Goal: Use online tool/utility: Utilize a website feature to perform a specific function

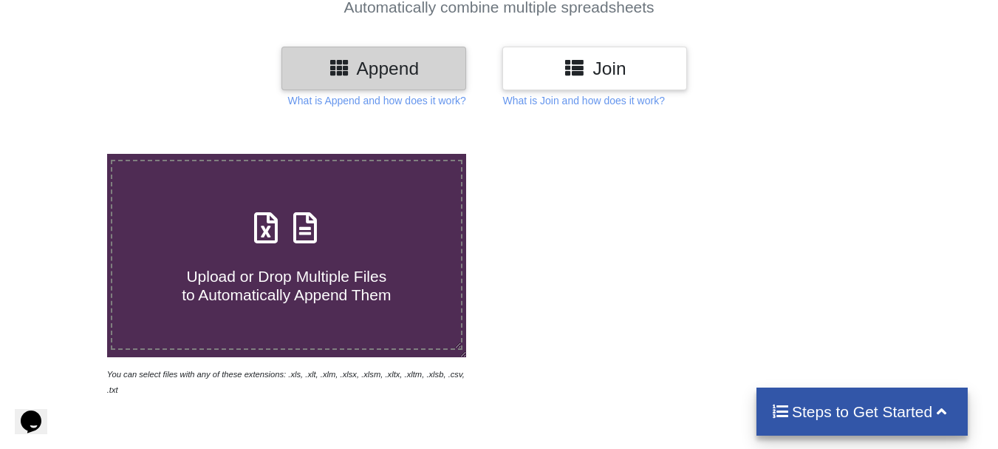
click at [604, 61] on h3 "Join" at bounding box center [595, 68] width 163 height 21
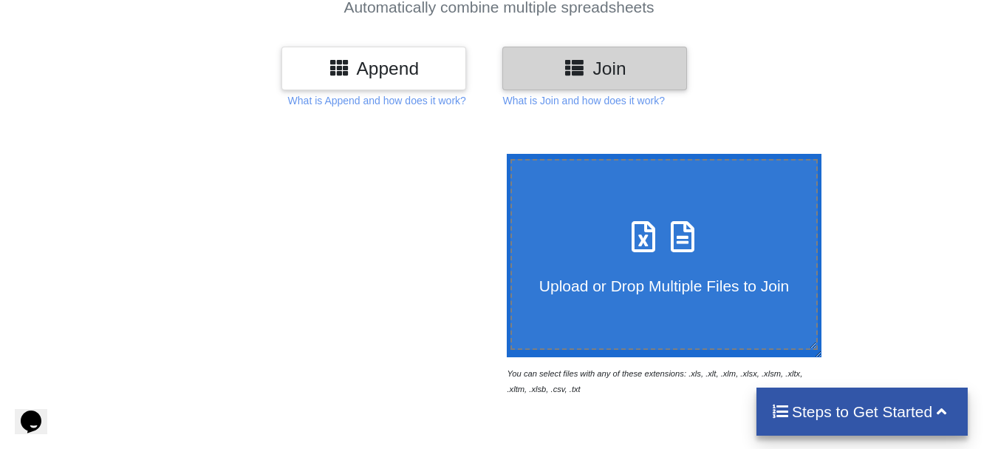
click at [702, 277] on span "Upload or Drop Multiple Files to Join" at bounding box center [664, 285] width 250 height 17
click at [503, 154] on input "Upload or Drop Multiple Files to Join" at bounding box center [503, 154] width 0 height 0
type input "C:\fakepath\MK PRODUCTION COMPILED LOG FOR 09032025.xlsx"
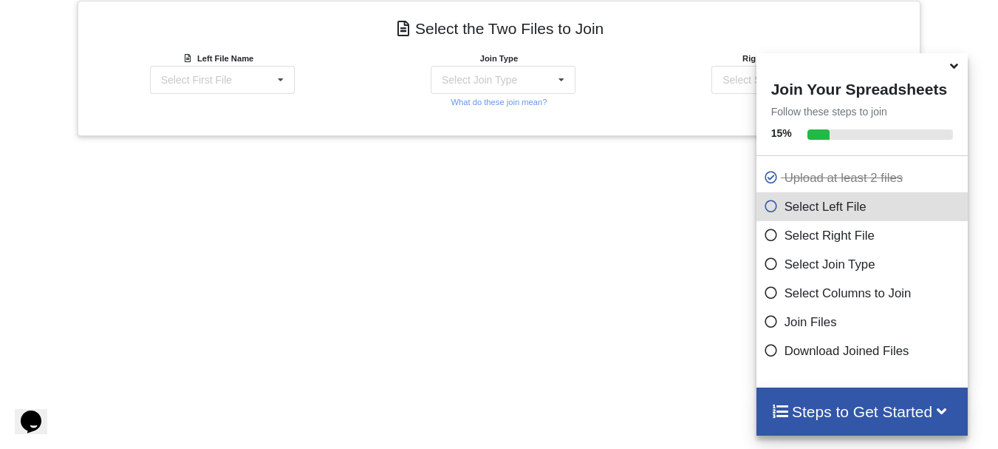
scroll to position [515, 0]
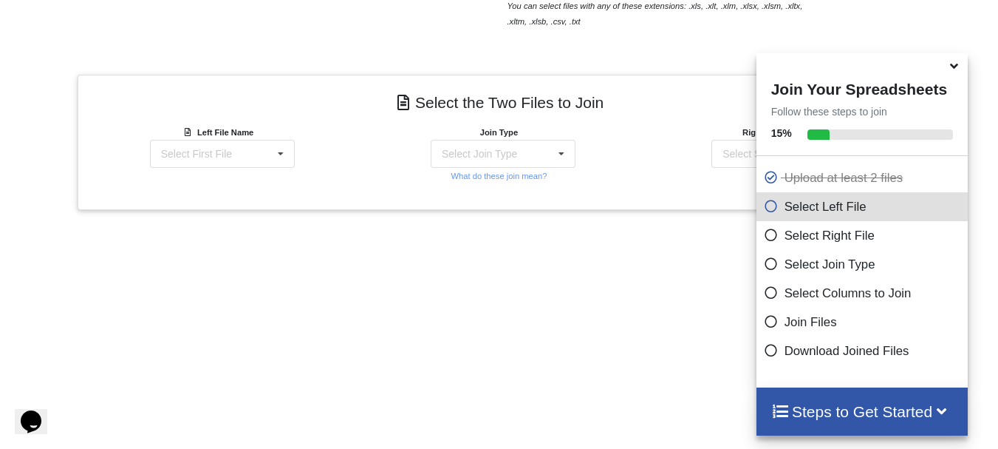
click at [764, 210] on icon at bounding box center [771, 203] width 15 height 13
click at [250, 139] on div "Left File Name Select First File MK PRODUCTION COMPILED LOG FOR 09032025.xlsx :…" at bounding box center [218, 146] width 137 height 44
click at [250, 149] on div "Select First File MK PRODUCTION COMPILED LOG FOR 09032025.xlsx : Sheet1 MK PROD…" at bounding box center [222, 154] width 145 height 28
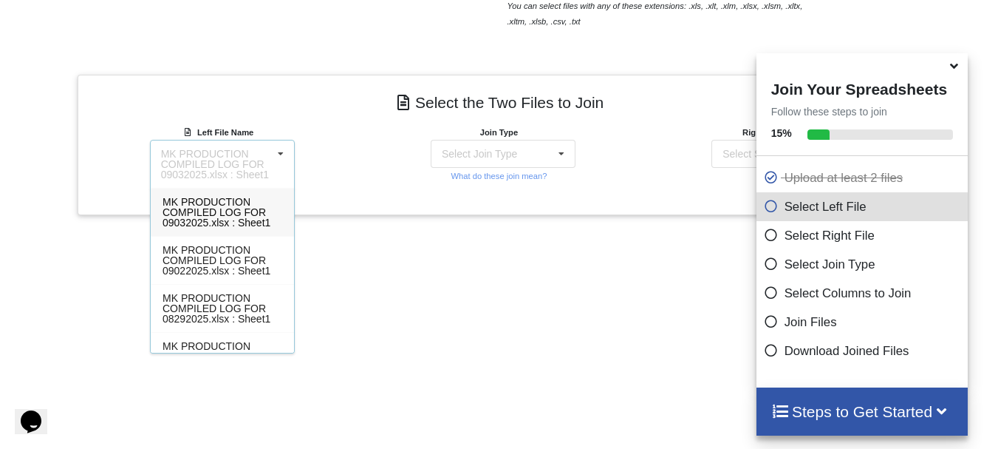
click at [355, 143] on div "Left File Name MK PRODUCTION COMPILED LOG FOR 09032025.xlsx : Sheet1 MK PRODUCT…" at bounding box center [218, 156] width 281 height 64
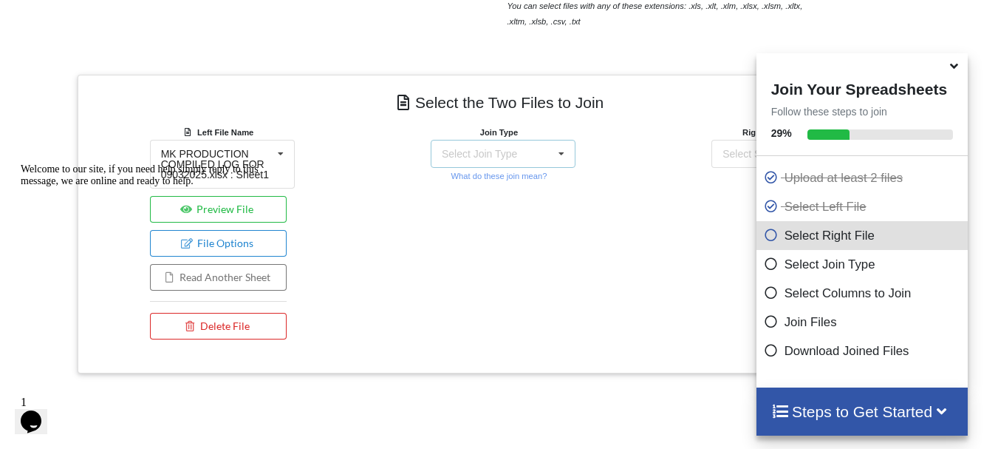
click at [531, 153] on div "Select Join Type INNER JOIN LEFT JOIN RIGHT JOIN FULL JOIN" at bounding box center [503, 154] width 145 height 28
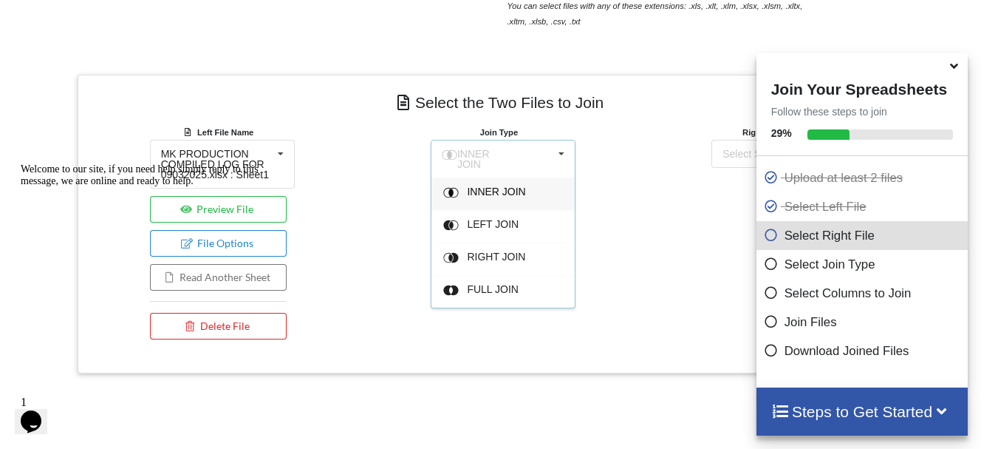
click at [531, 153] on div "INNER JOIN INNER JOIN LEFT JOIN RIGHT JOIN FULL JOIN" at bounding box center [503, 159] width 145 height 38
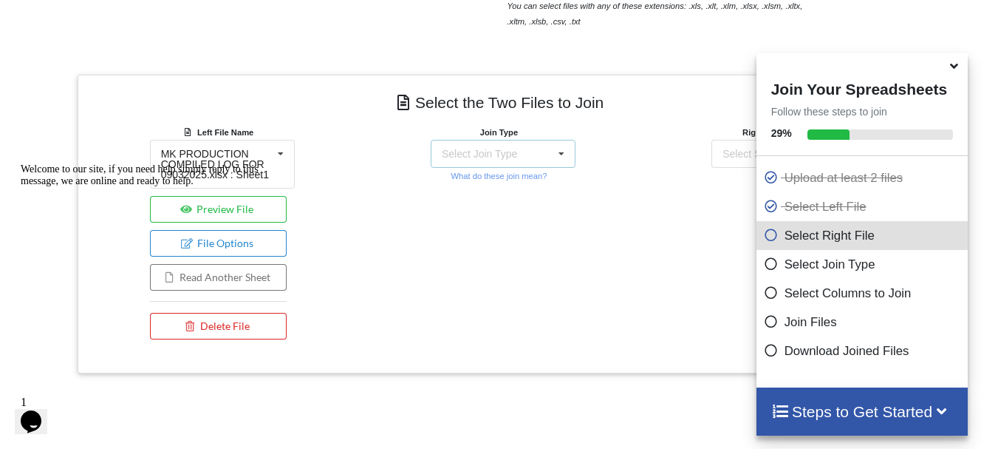
click at [505, 155] on div "Select Join Type" at bounding box center [479, 154] width 75 height 10
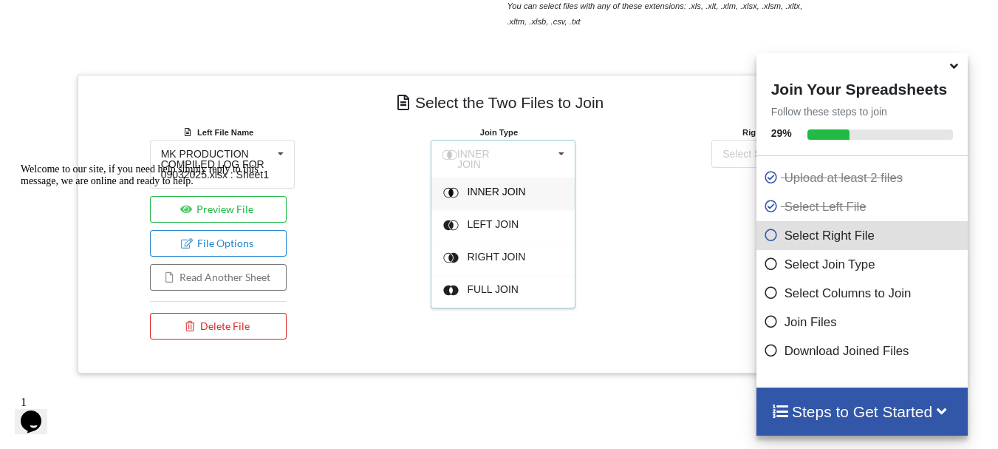
click at [556, 138] on div "Join Type INNER JOIN INNER JOIN LEFT JOIN RIGHT JOIN FULL JOIN What do these jo…" at bounding box center [499, 158] width 137 height 69
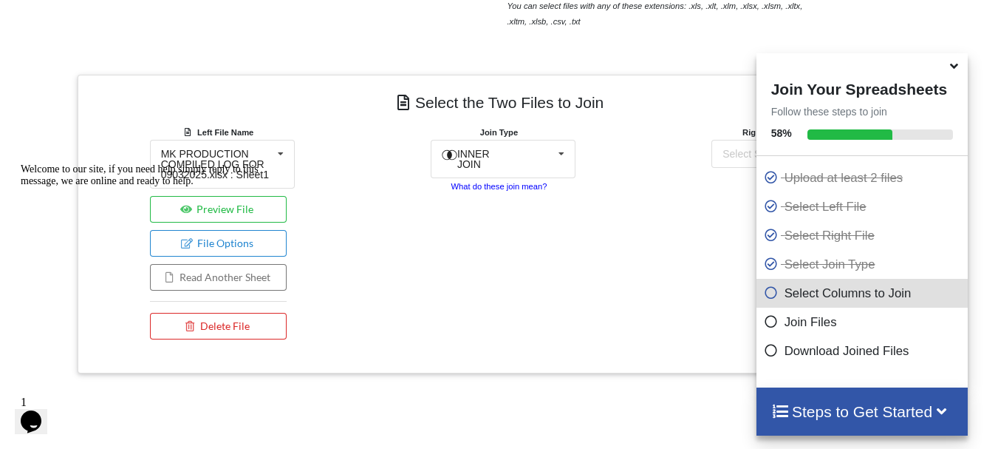
click at [543, 182] on small "What do these join mean?" at bounding box center [499, 186] width 96 height 9
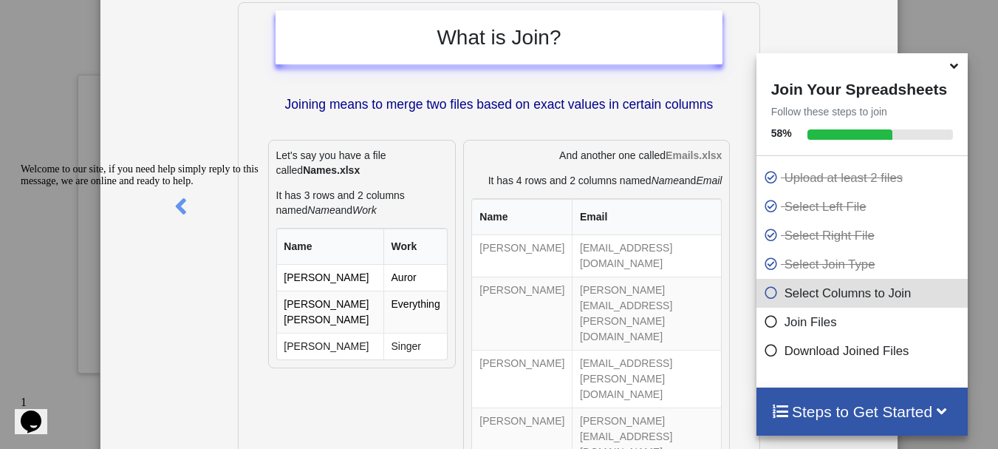
scroll to position [0, 0]
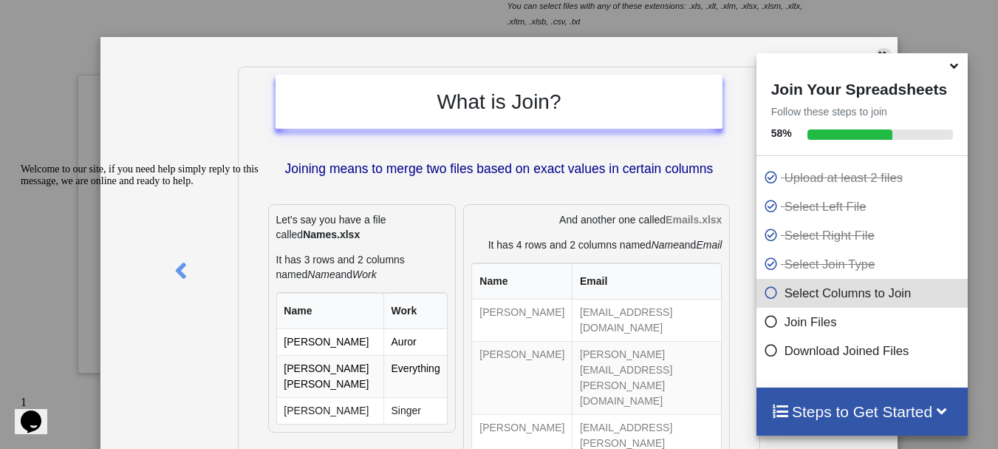
click at [876, 51] on icon at bounding box center [882, 53] width 13 height 10
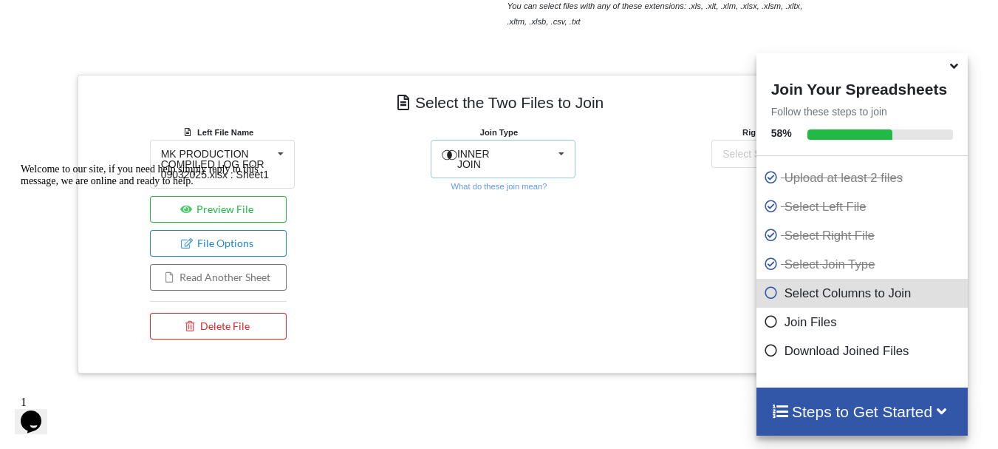
click at [528, 143] on div "INNER JOIN INNER JOIN LEFT JOIN RIGHT JOIN FULL JOIN" at bounding box center [503, 159] width 145 height 38
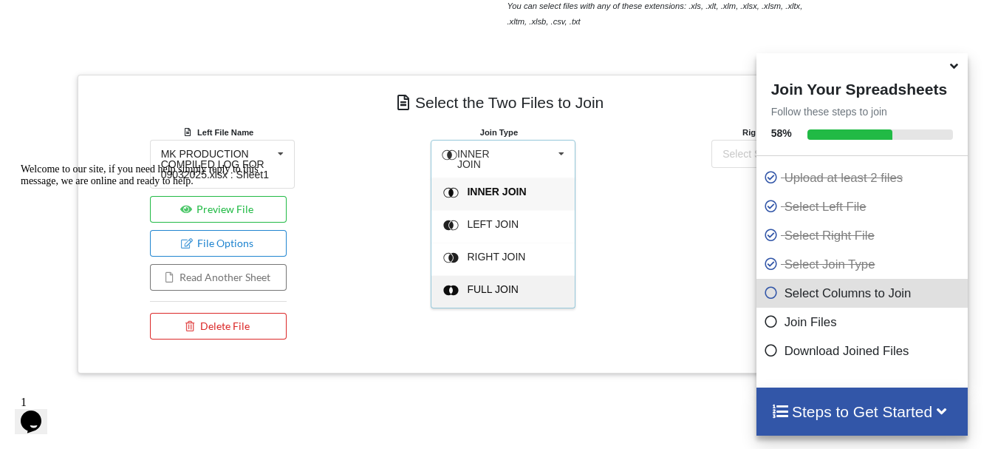
click at [526, 284] on div "FULL JOIN" at bounding box center [512, 292] width 90 height 16
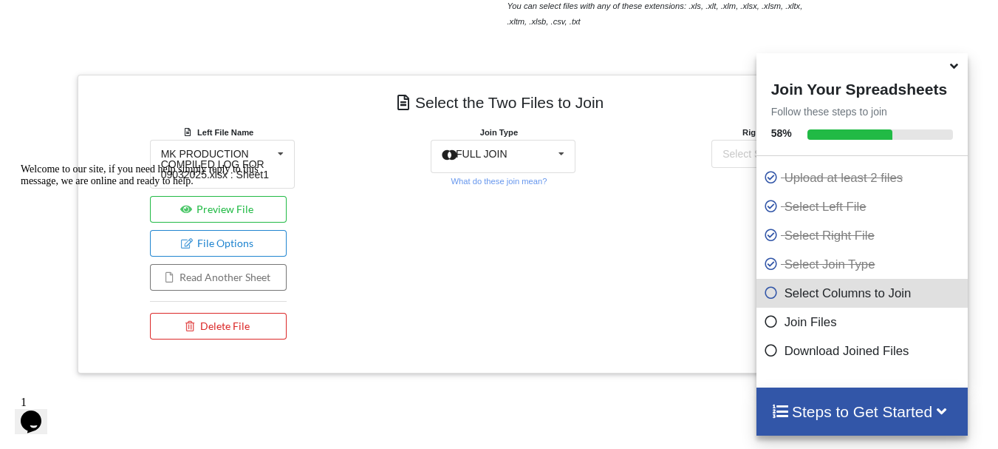
click at [961, 70] on icon at bounding box center [955, 63] width 16 height 13
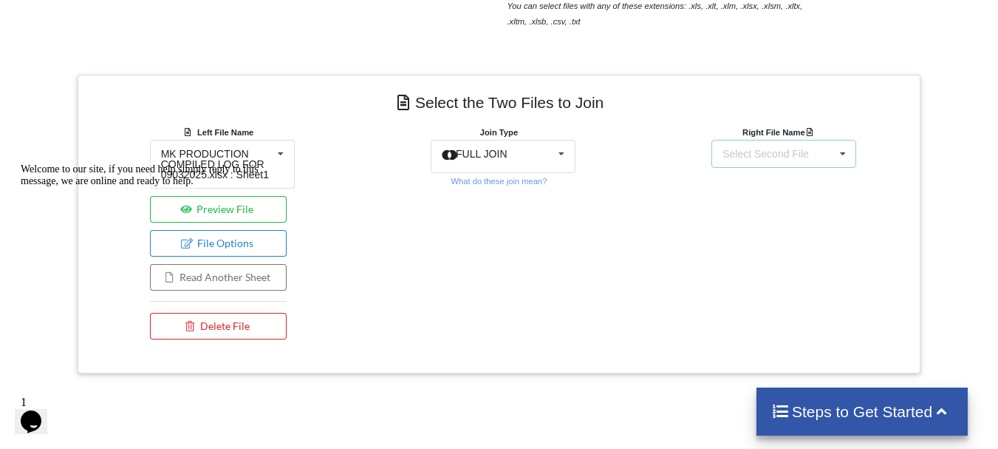
click at [834, 160] on icon at bounding box center [843, 153] width 22 height 27
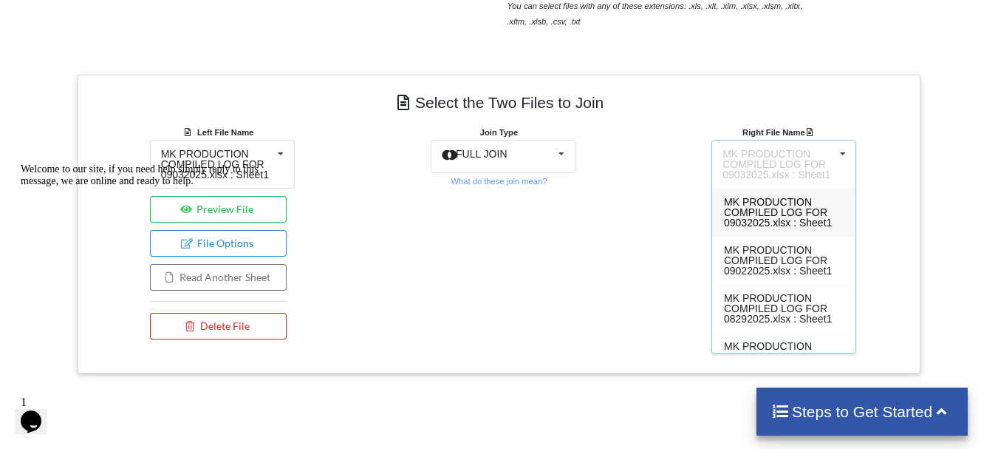
click at [432, 308] on div "Join Type FULL JOIN INNER JOIN LEFT JOIN RIGHT JOIN FULL JOIN What do these joi…" at bounding box center [498, 235] width 281 height 222
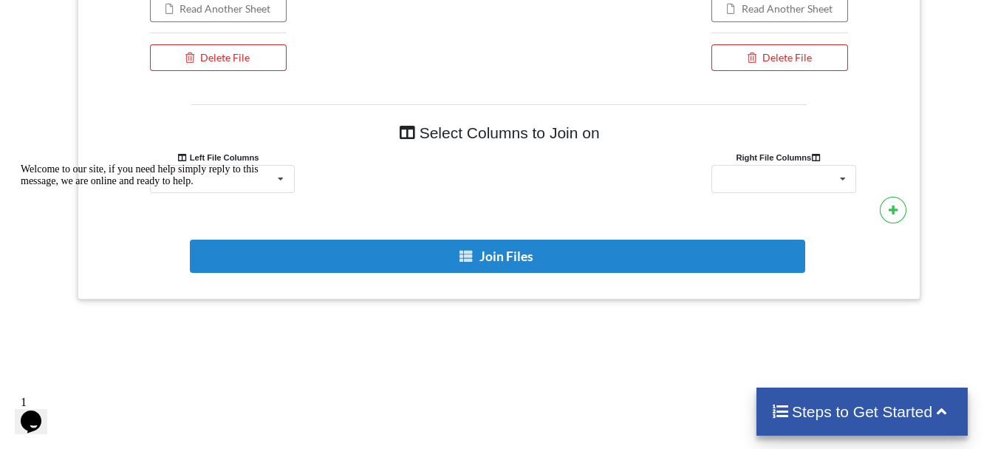
scroll to position [841, 0]
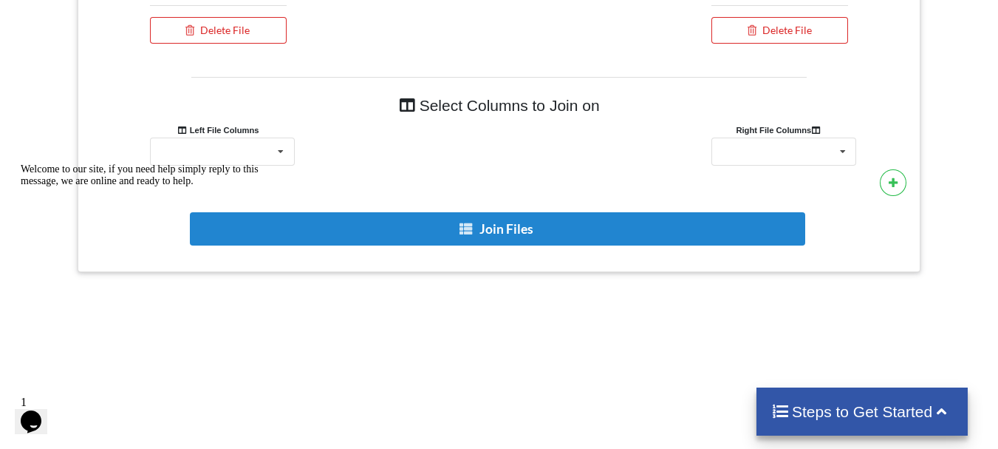
click at [266, 163] on div "Welcome to our site, if you need help simply reply to this message, we are onli…" at bounding box center [154, 175] width 266 height 24
click at [261, 147] on div "Patient ID Patient Name Set Num D.O.S. [PERSON_NAME] Created On Bill Mailed On …" at bounding box center [222, 151] width 145 height 28
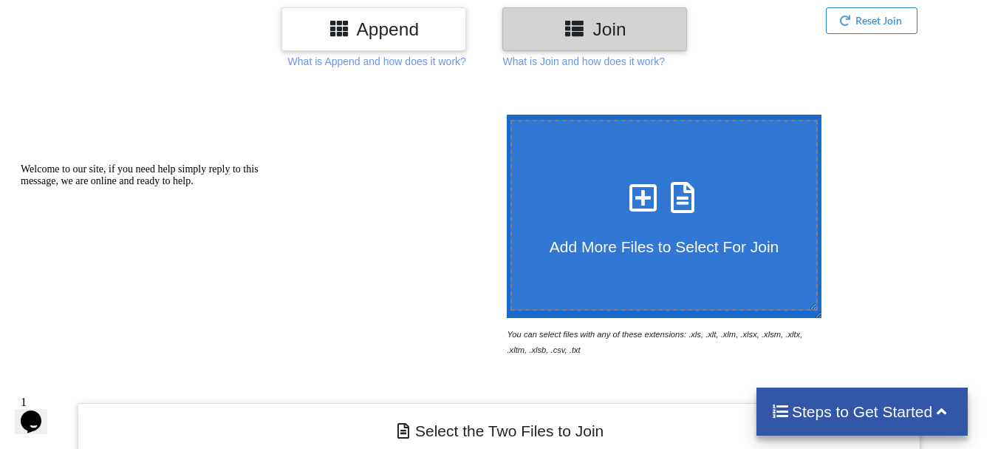
scroll to position [0, 0]
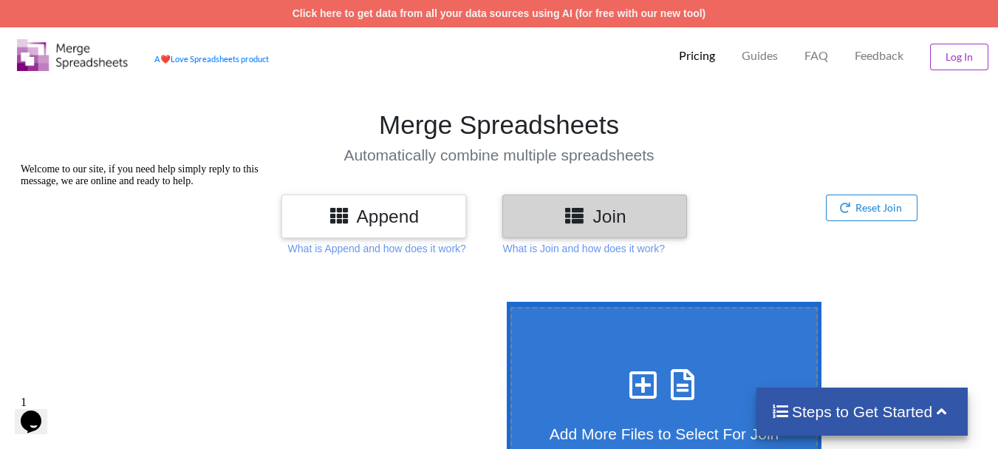
click at [359, 226] on h3 "Append" at bounding box center [374, 215] width 163 height 21
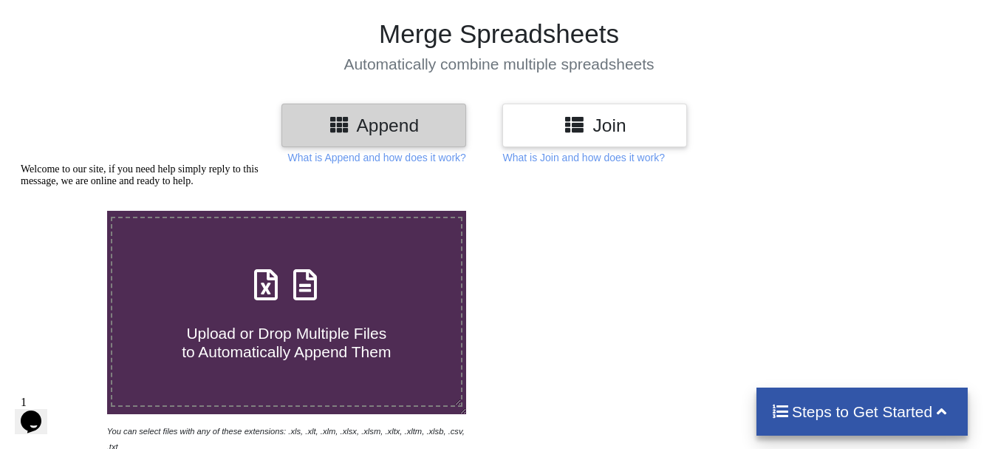
scroll to position [296, 0]
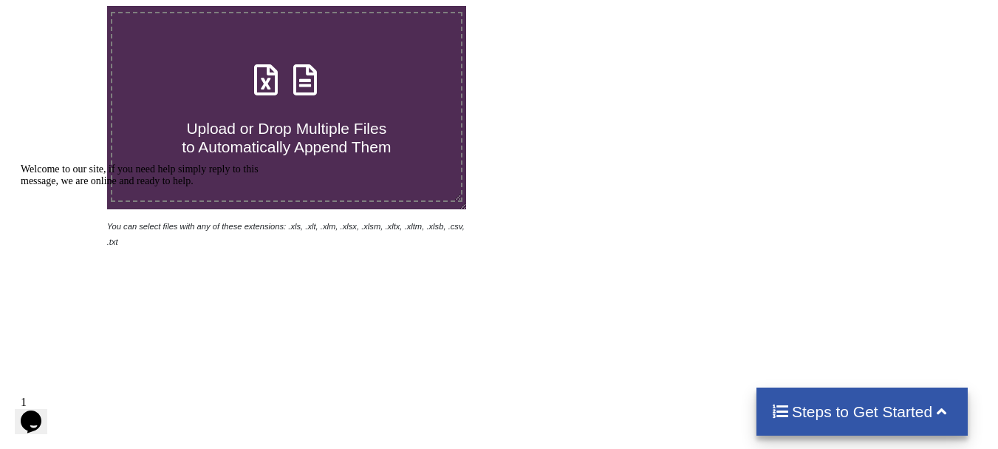
click at [340, 134] on span "Upload or Drop Multiple Files to Automatically Append Them" at bounding box center [286, 137] width 209 height 35
click at [67, 6] on input "Upload or Drop Multiple Files to Automatically Append Them" at bounding box center [67, 6] width 0 height 0
type input "C:\fakepath\MK PRODUCTION COMPILED LOG FOR 09032025.xlsx"
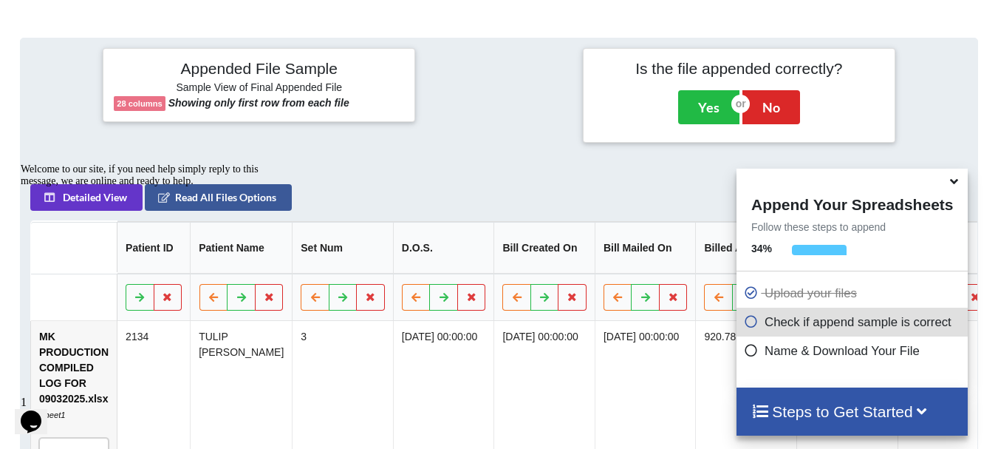
scroll to position [575, 0]
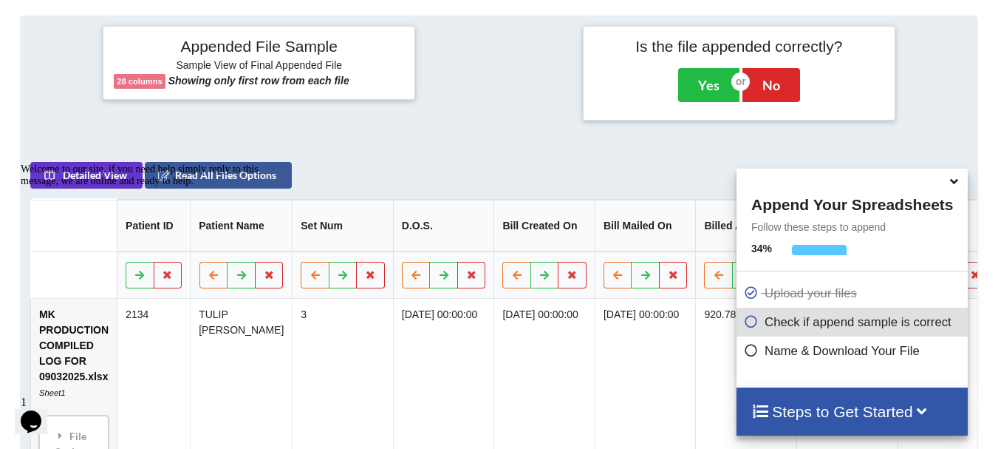
click at [959, 184] on icon at bounding box center [955, 178] width 16 height 13
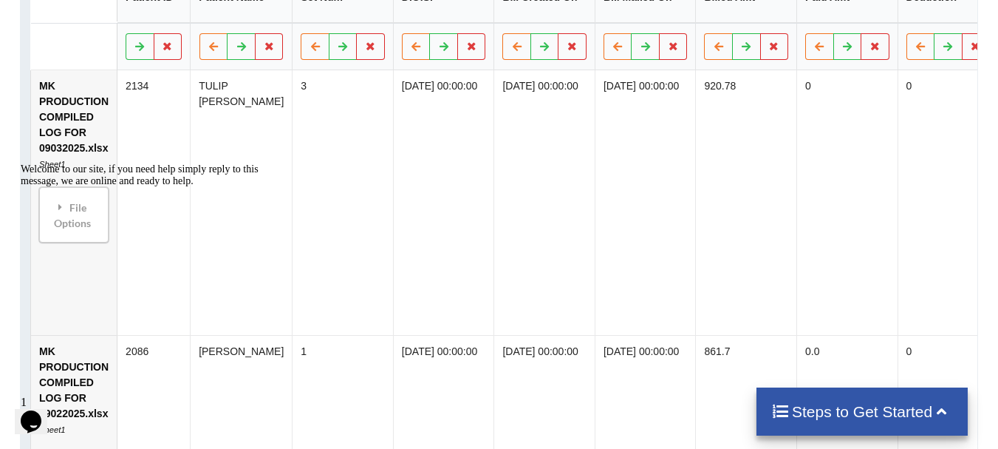
scroll to position [797, 0]
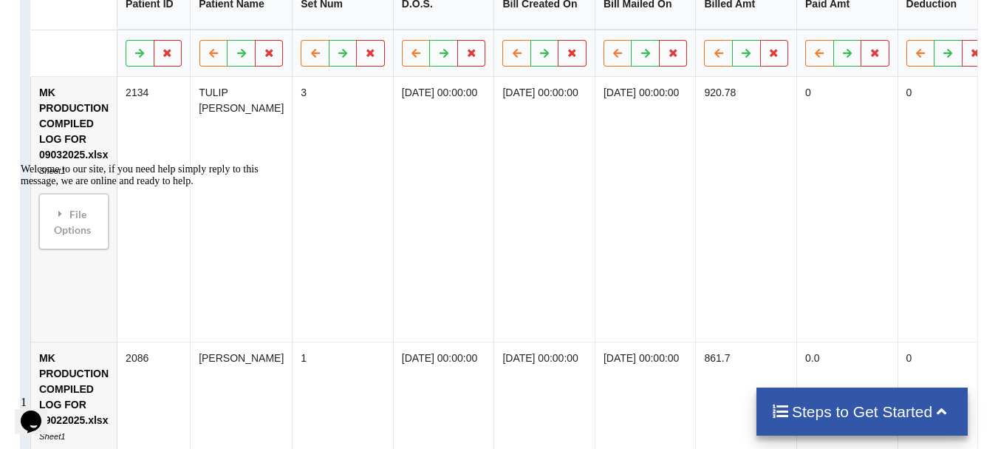
click at [65, 187] on div "Welcome to our site, if you need help simply reply to this message, we are onli…" at bounding box center [154, 175] width 266 height 24
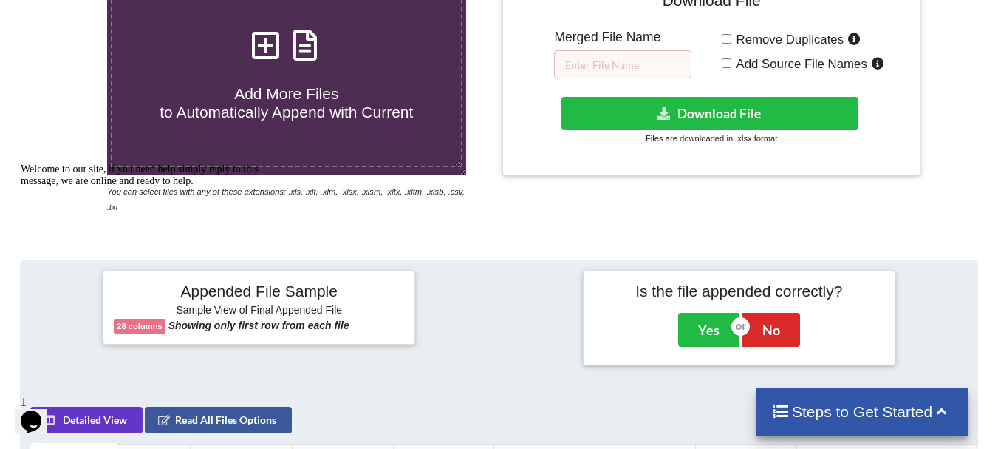
scroll to position [248, 0]
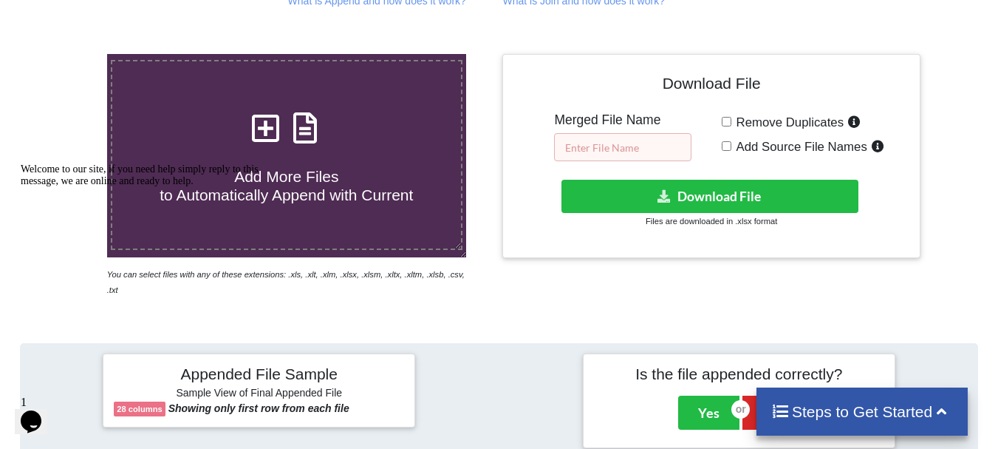
click at [611, 140] on input "text" at bounding box center [622, 147] width 137 height 28
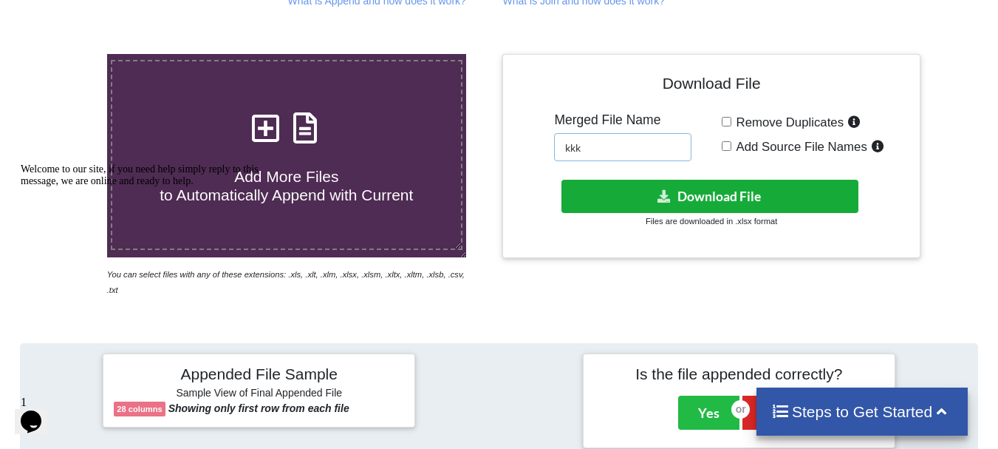
type input "kkk"
click at [722, 203] on button "Download File" at bounding box center [710, 196] width 297 height 33
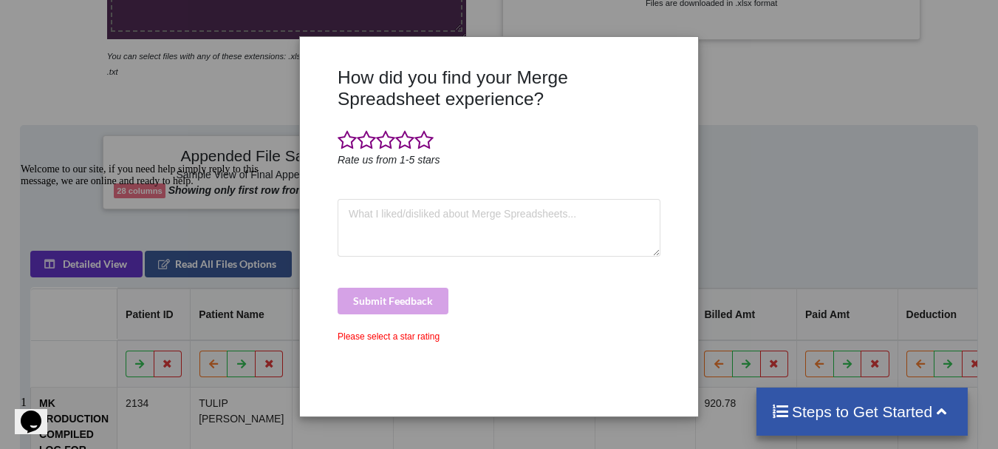
scroll to position [469, 0]
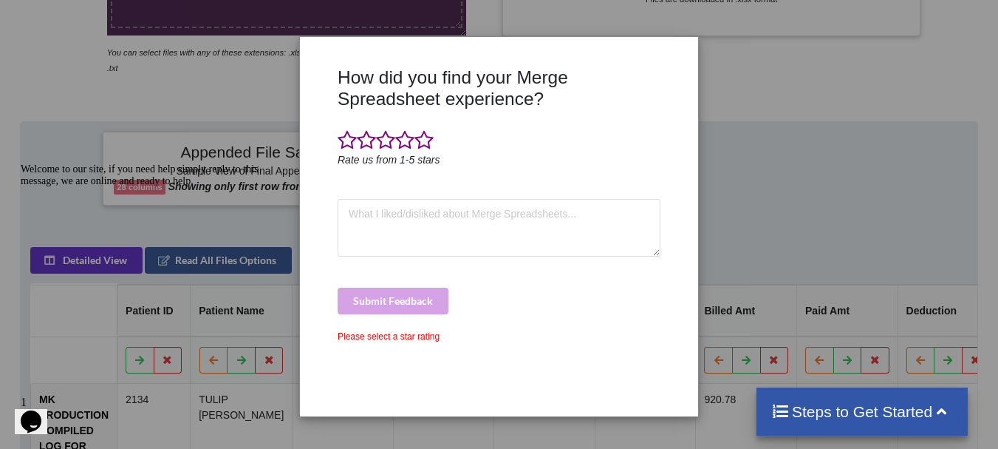
click at [768, 67] on div "How did you find your Merge Spreadsheet experience? Rate us from 1-5 stars Subm…" at bounding box center [499, 224] width 998 height 449
click at [732, 44] on div "How did you find your Merge Spreadsheet experience? Rate us from 1-5 stars Subm…" at bounding box center [499, 224] width 998 height 449
